Goal: Transaction & Acquisition: Purchase product/service

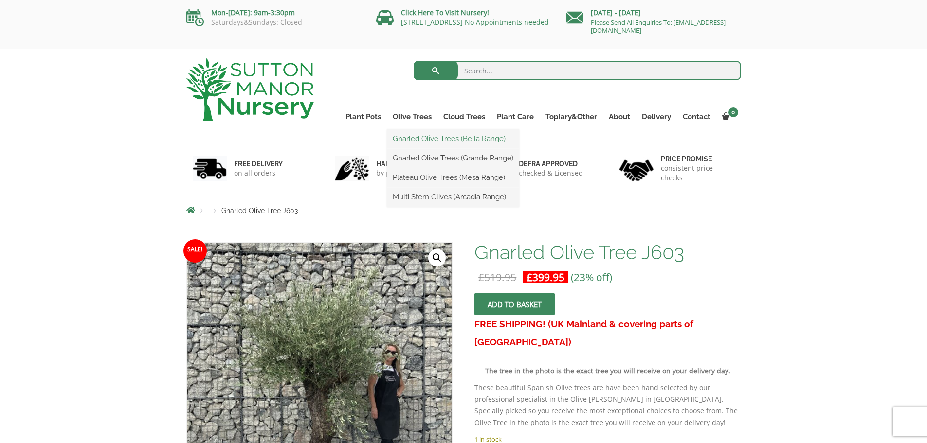
click at [428, 138] on link "Gnarled Olive Trees (Bella Range)" at bounding box center [453, 138] width 132 height 15
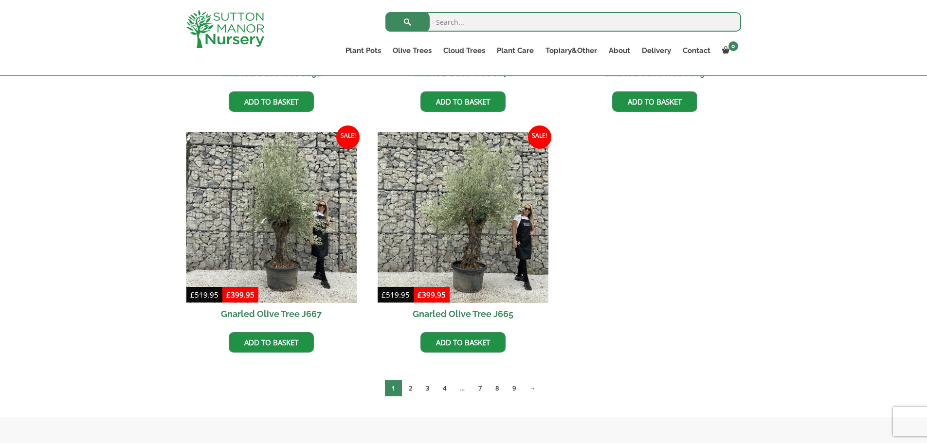
scroll to position [681, 0]
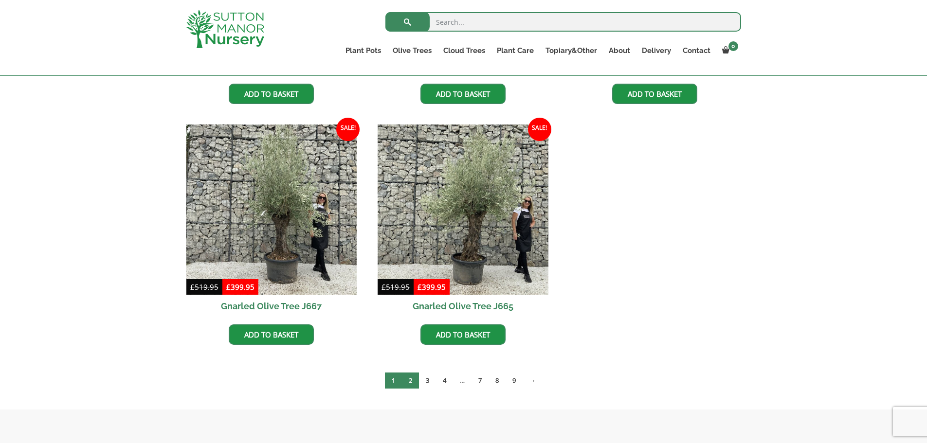
click at [409, 382] on link "2" at bounding box center [410, 381] width 17 height 16
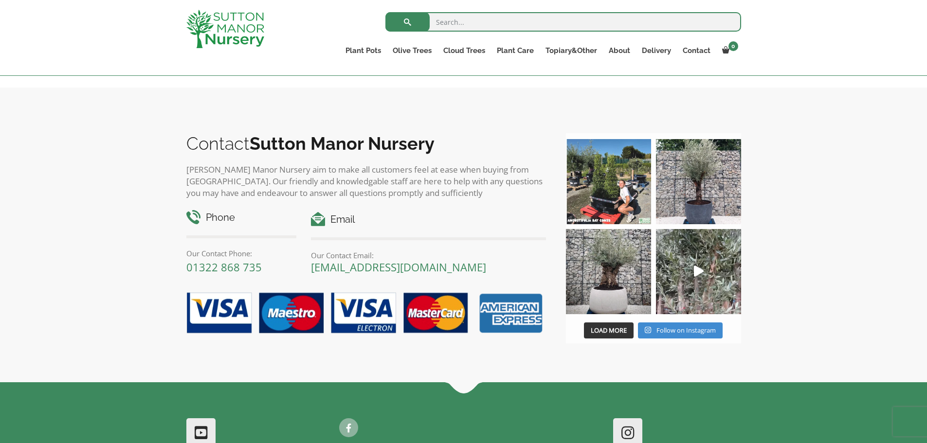
scroll to position [1005, 0]
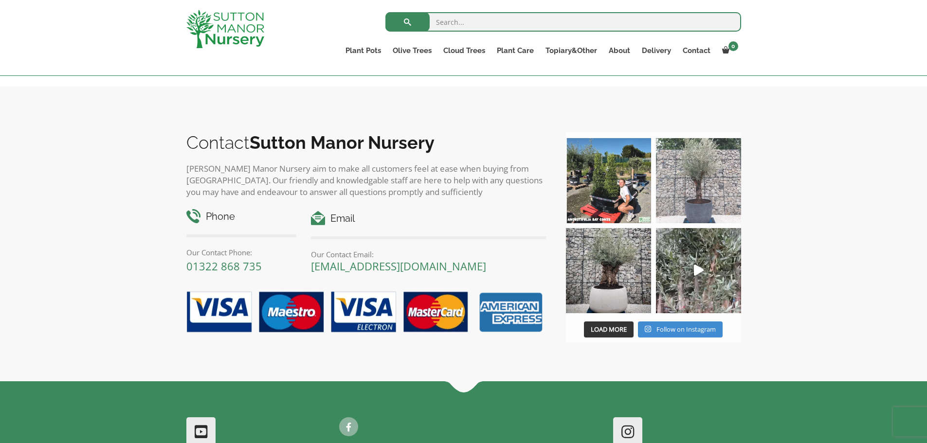
click at [693, 198] on img at bounding box center [698, 180] width 85 height 85
